Goal: Find specific page/section: Find specific page/section

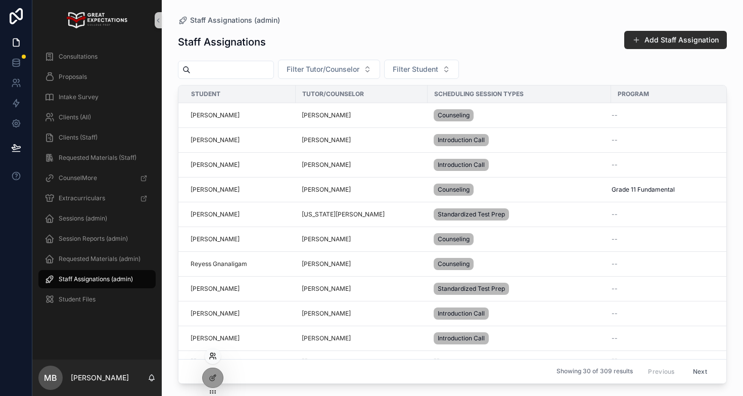
click at [213, 357] on icon at bounding box center [213, 356] width 8 height 8
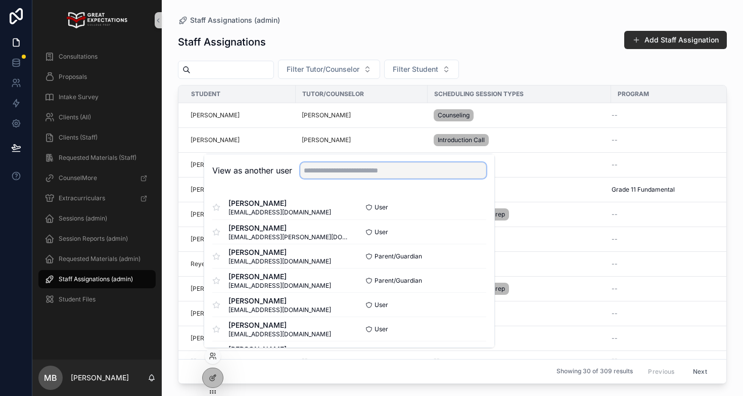
click at [319, 175] on input "text" at bounding box center [393, 170] width 186 height 16
type input "******"
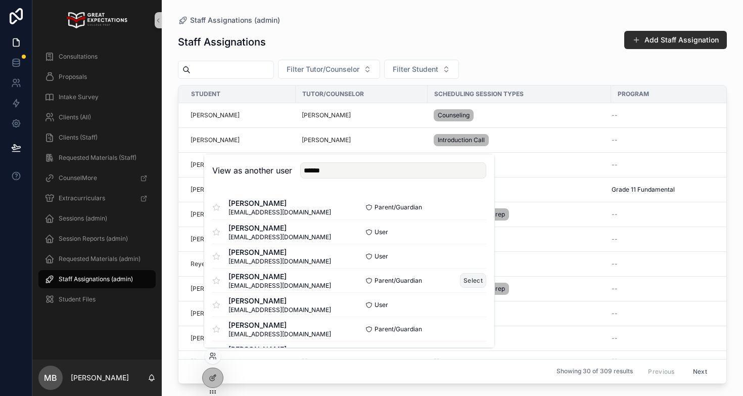
click at [475, 280] on button "Select" at bounding box center [473, 280] width 26 height 15
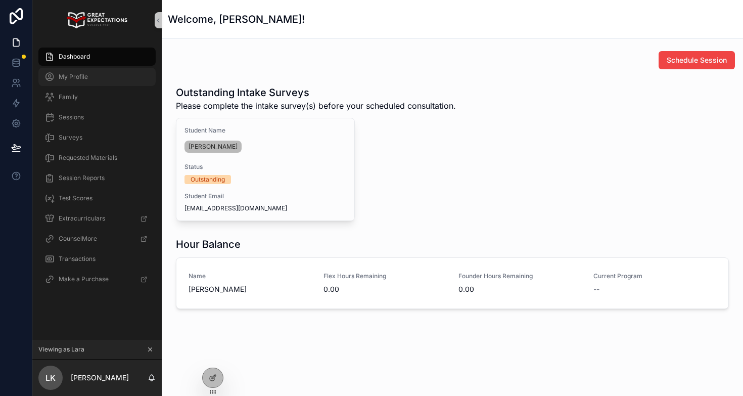
click at [84, 71] on div "My Profile" at bounding box center [97, 77] width 105 height 16
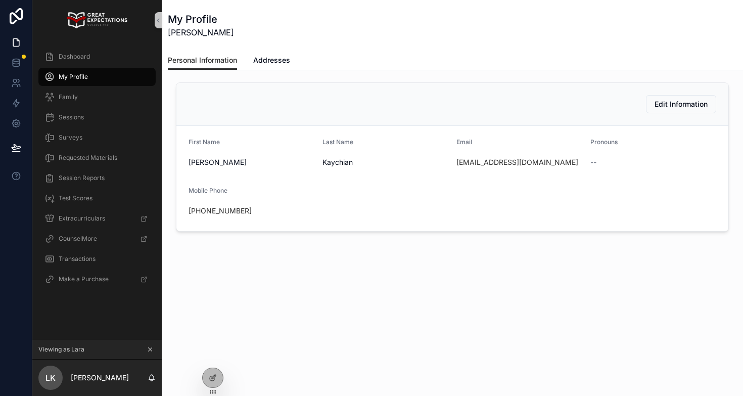
click at [149, 347] on icon "scrollable content" at bounding box center [150, 349] width 7 height 7
